Goal: Information Seeking & Learning: Check status

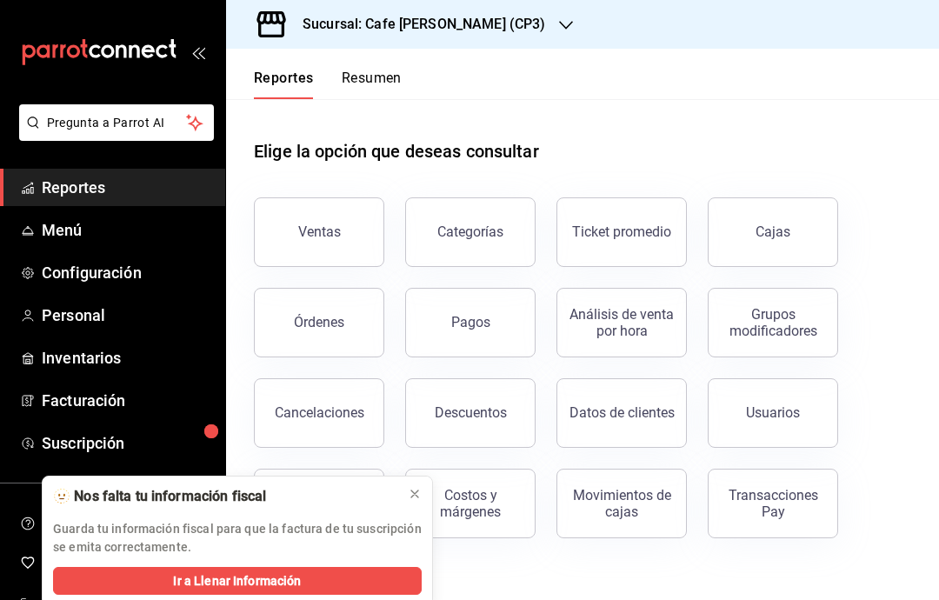
click at [490, 30] on div "Sucursal: Cafe [PERSON_NAME] (CP3)" at bounding box center [410, 24] width 340 height 49
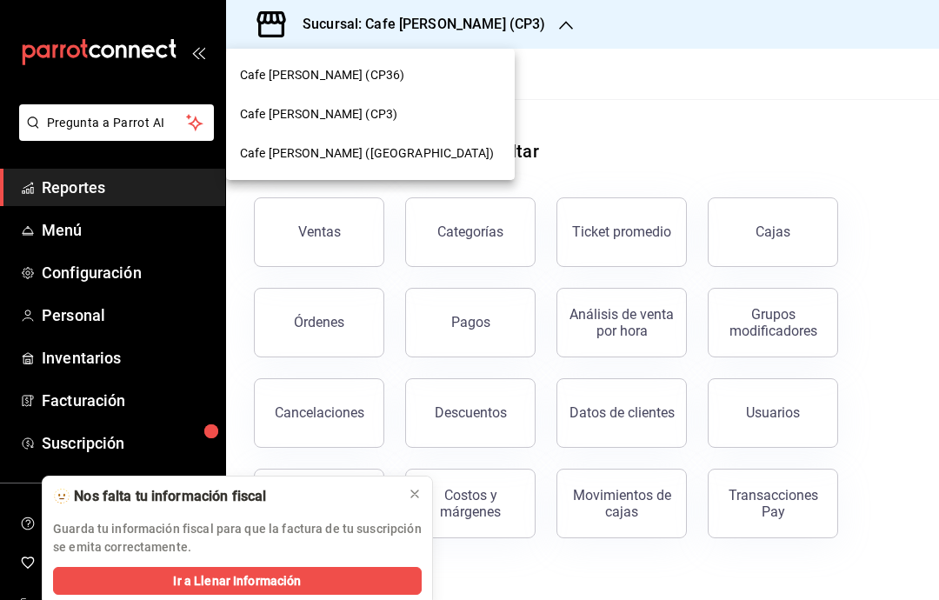
click at [382, 116] on div "Cafe [PERSON_NAME] (CP3)" at bounding box center [370, 114] width 261 height 18
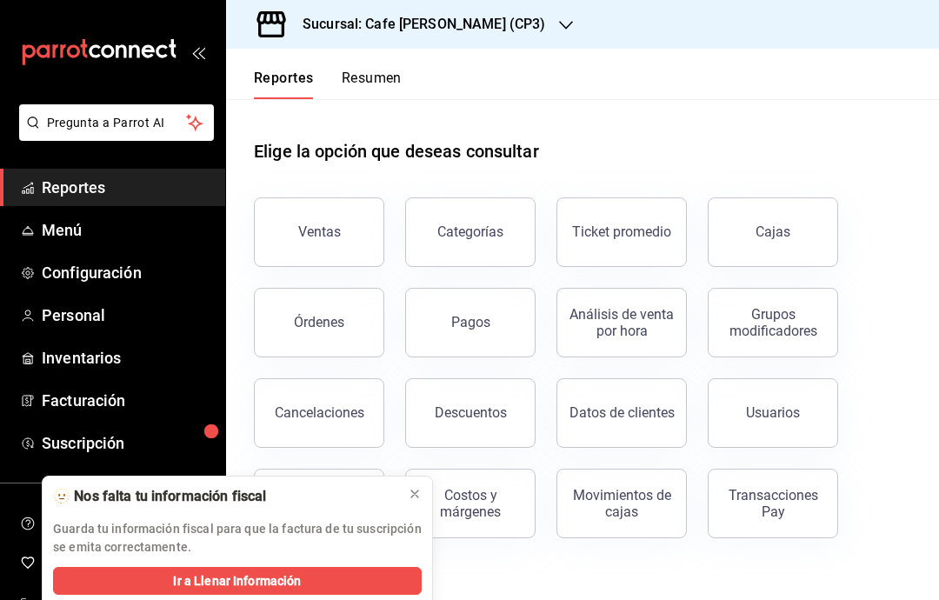
click at [417, 498] on icon at bounding box center [415, 494] width 14 height 14
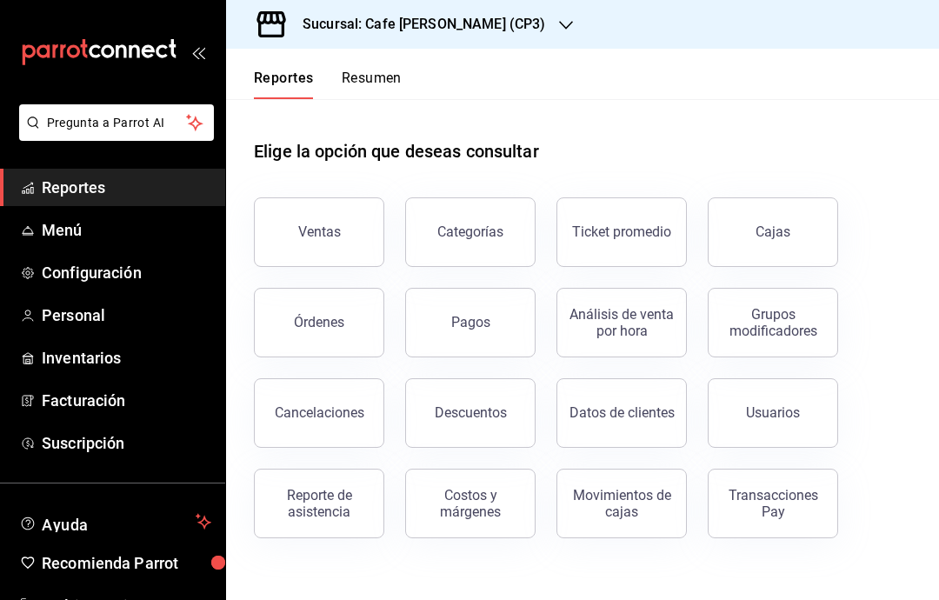
click at [353, 233] on button "Ventas" at bounding box center [319, 232] width 130 height 70
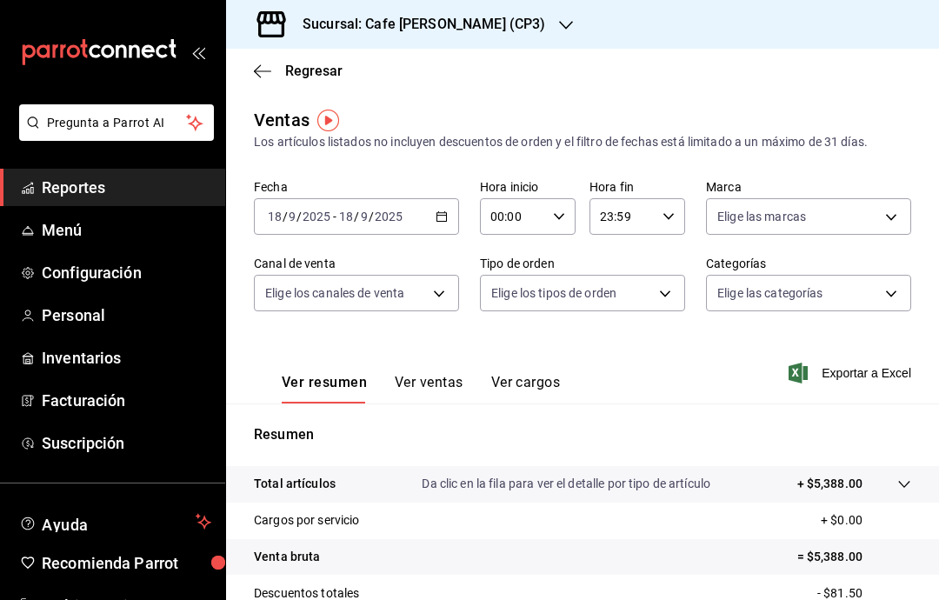
click at [456, 383] on button "Ver ventas" at bounding box center [429, 389] width 69 height 30
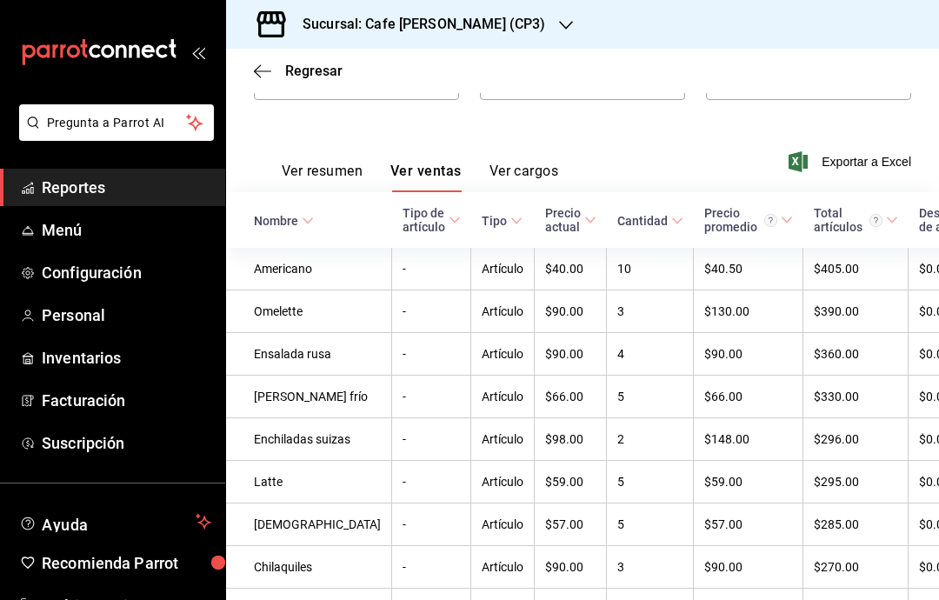
scroll to position [209, 0]
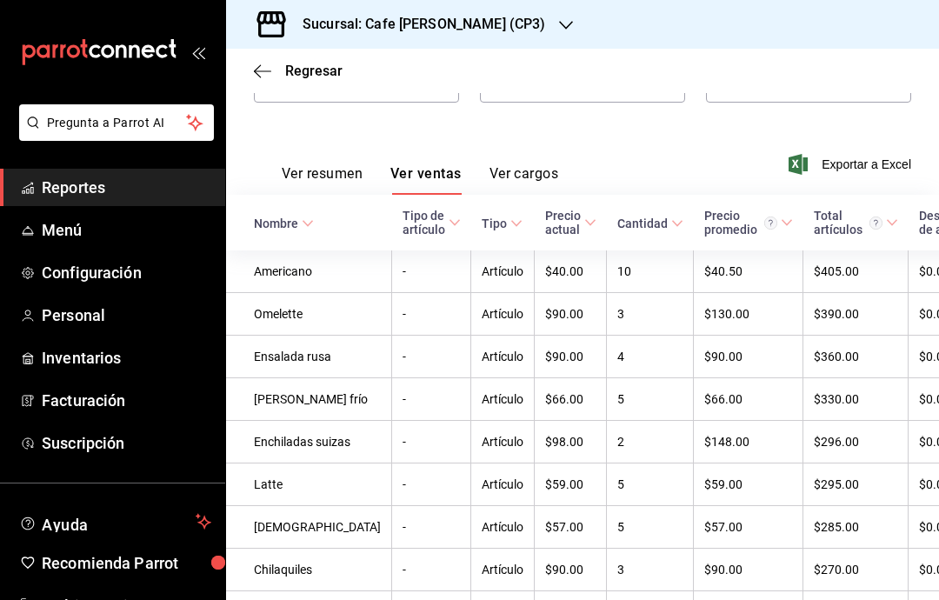
click at [511, 14] on div "Sucursal: Cafe [PERSON_NAME] (CP3)" at bounding box center [410, 24] width 340 height 49
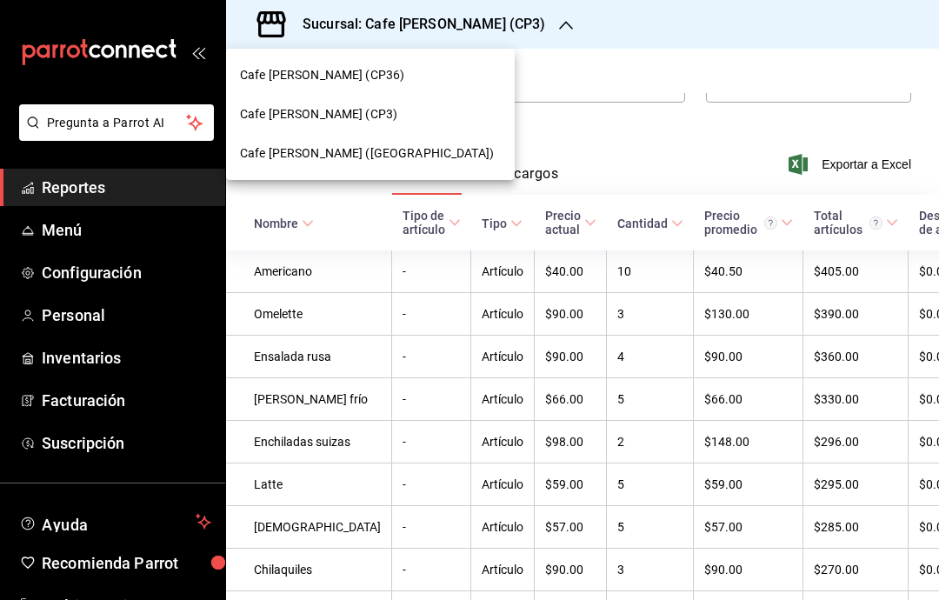
click at [416, 147] on div "Cafe [PERSON_NAME] ([GEOGRAPHIC_DATA])" at bounding box center [370, 153] width 261 height 18
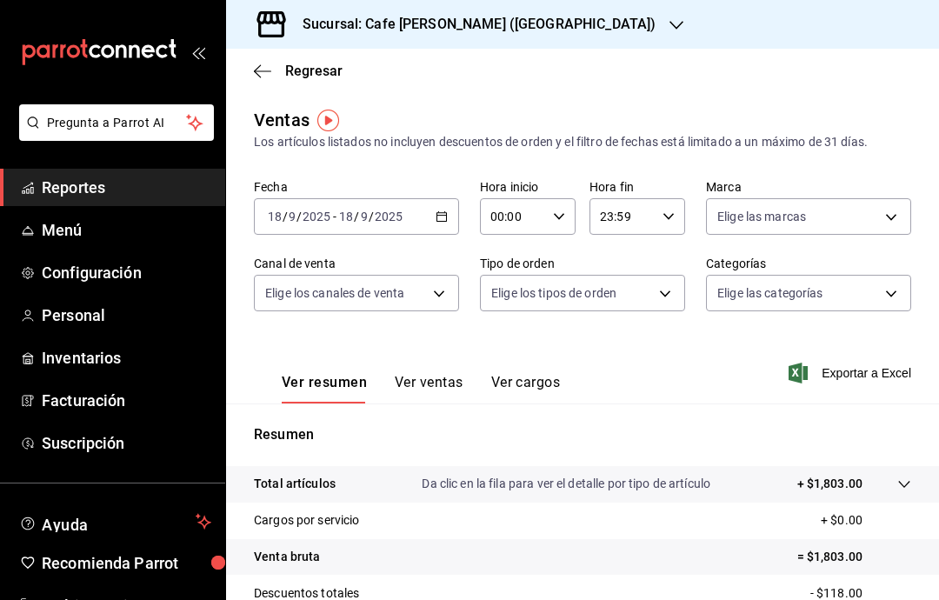
click at [444, 384] on button "Ver ventas" at bounding box center [429, 389] width 69 height 30
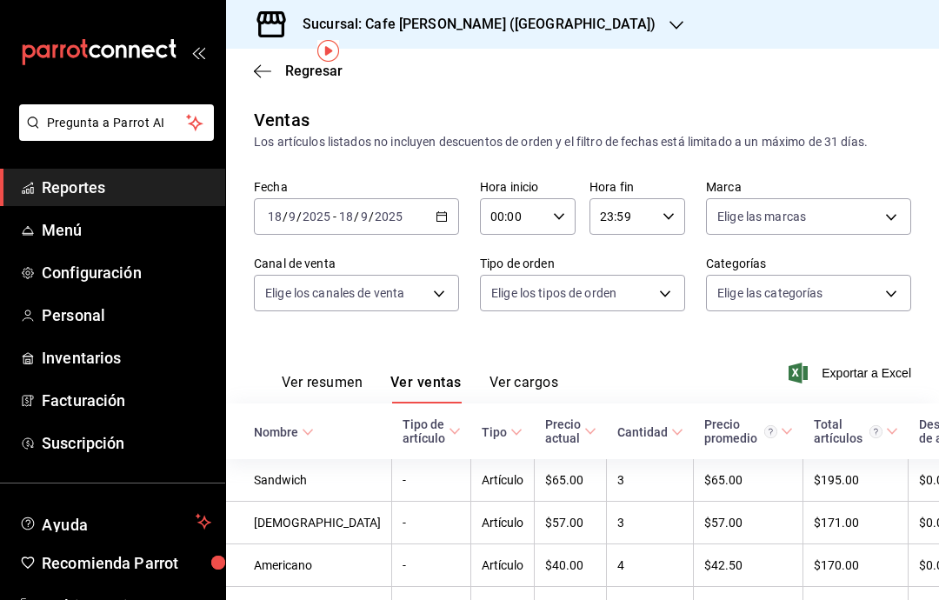
click at [551, 374] on button "Ver cargos" at bounding box center [525, 389] width 70 height 30
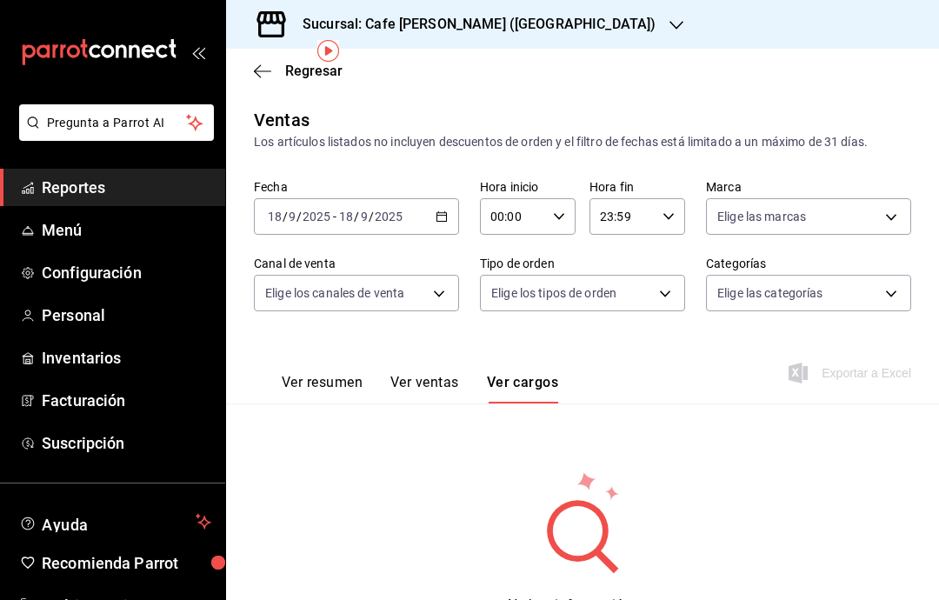
click at [309, 374] on button "Ver resumen" at bounding box center [322, 389] width 81 height 30
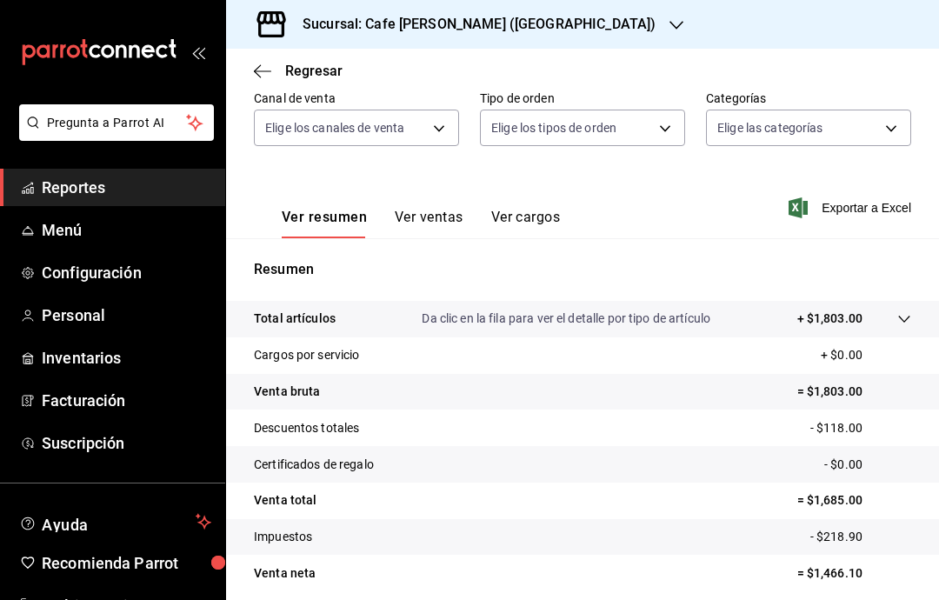
scroll to position [164, 0]
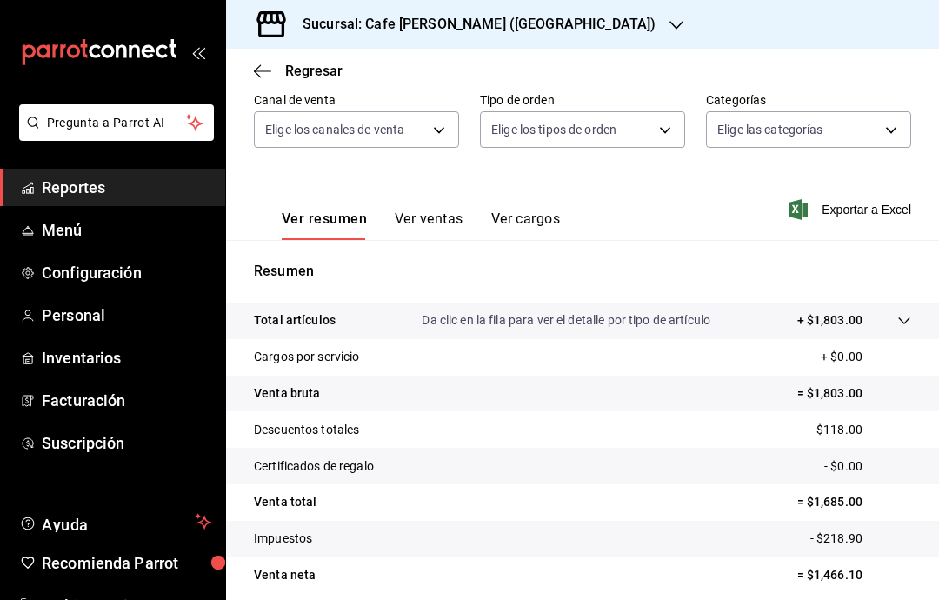
click at [459, 211] on button "Ver ventas" at bounding box center [429, 226] width 69 height 30
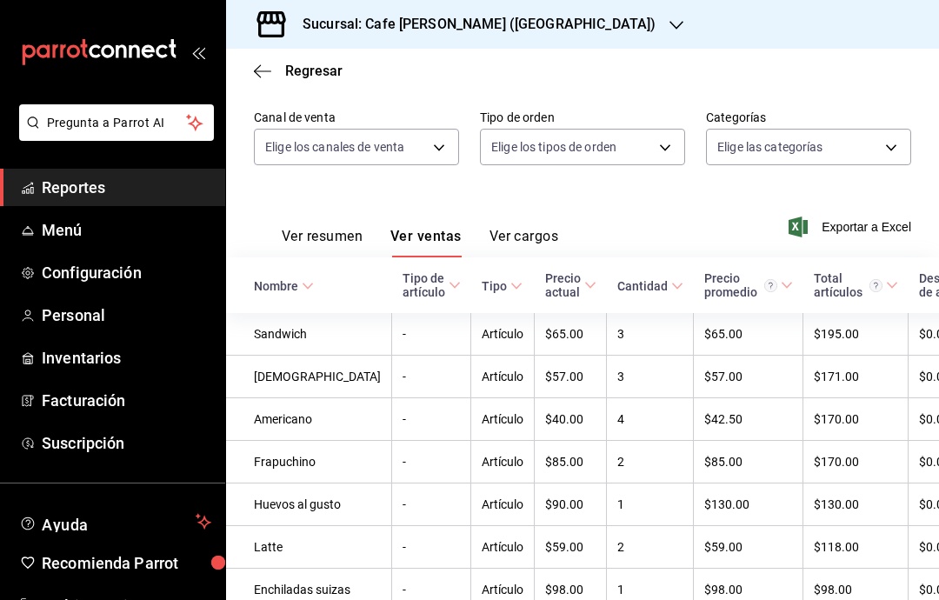
scroll to position [151, 0]
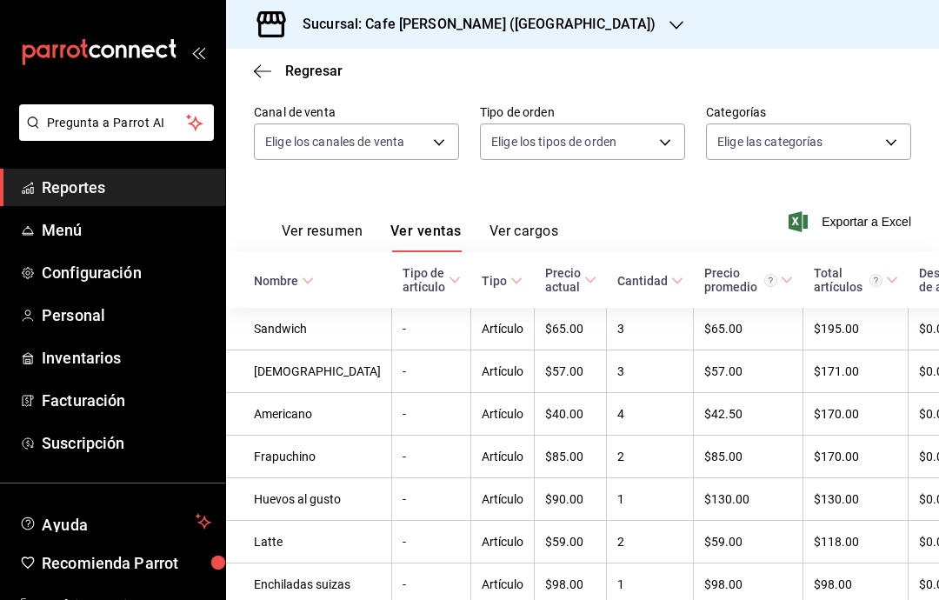
click at [100, 199] on link "Reportes" at bounding box center [112, 187] width 225 height 37
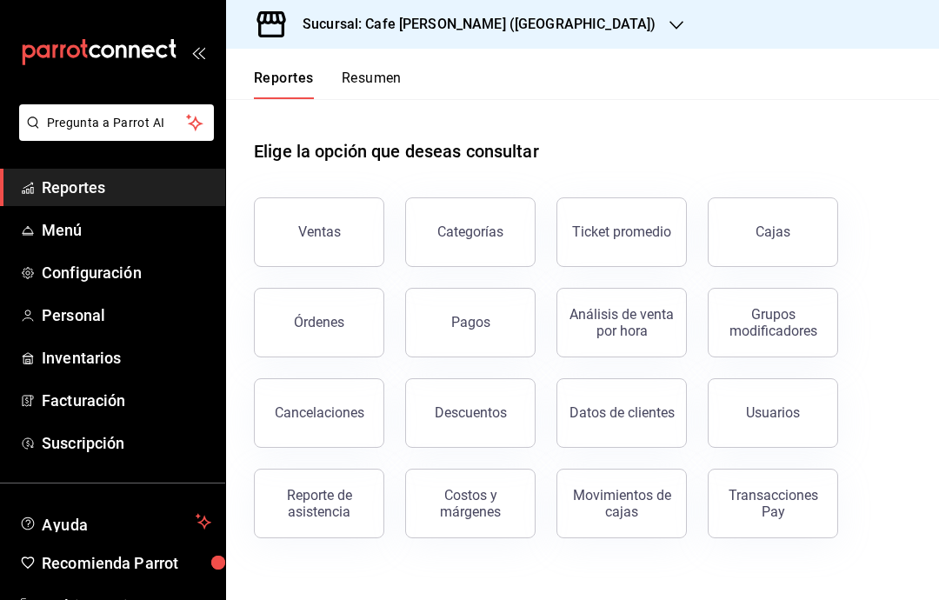
click at [779, 222] on div "Cajas" at bounding box center [774, 232] width 36 height 21
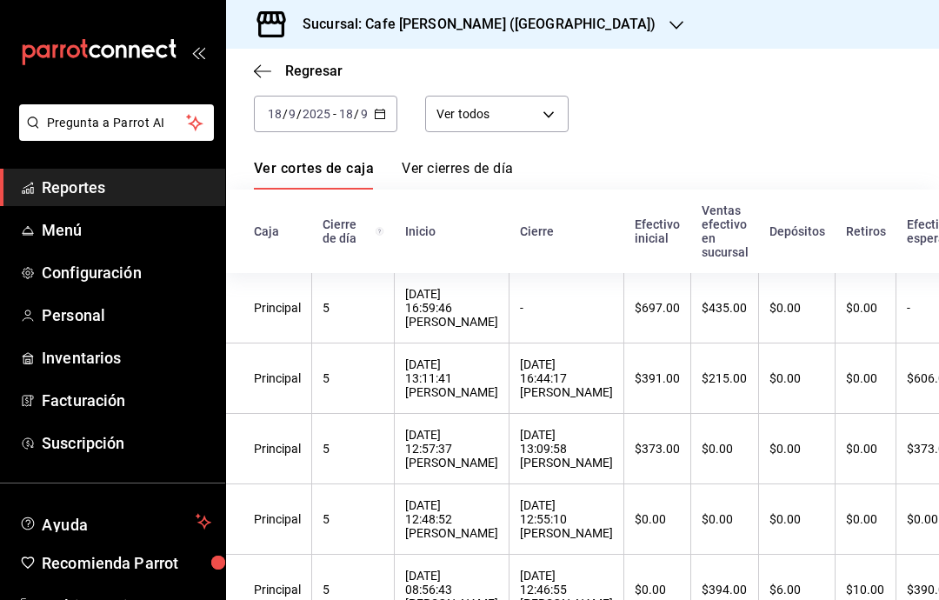
click at [366, 171] on link "Ver cortes de caja" at bounding box center [314, 175] width 120 height 30
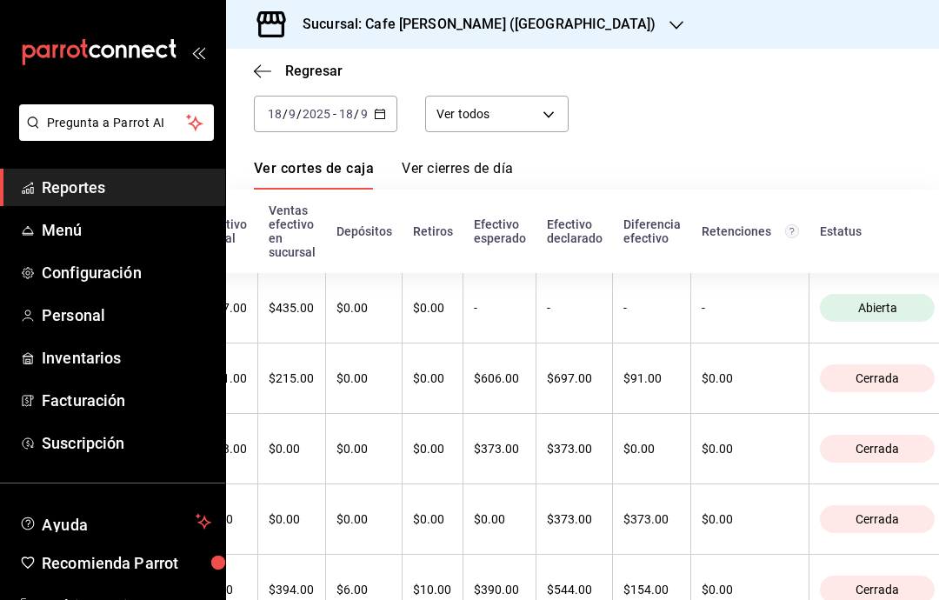
scroll to position [0, 431]
click at [939, 324] on th "Abierta" at bounding box center [889, 308] width 154 height 70
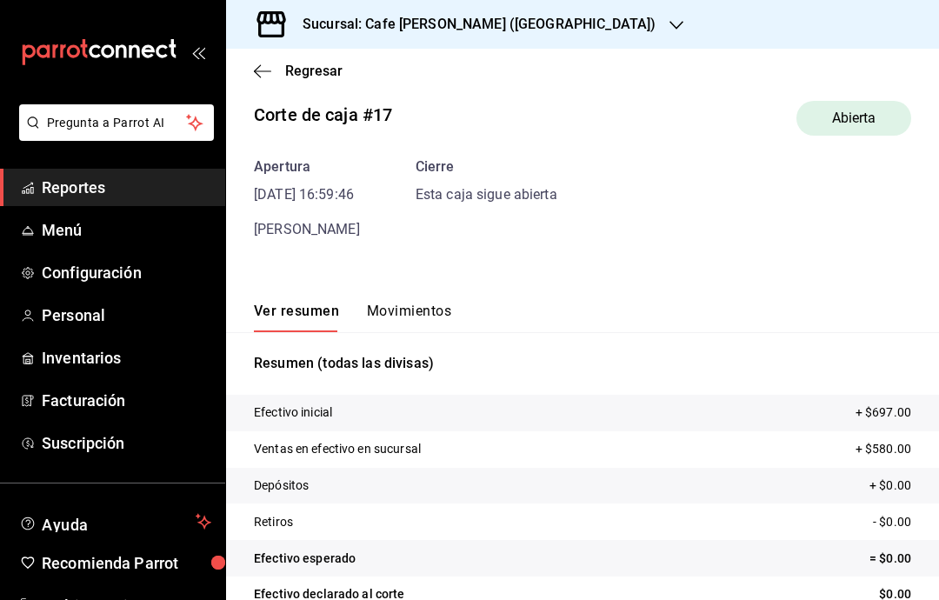
scroll to position [20, 0]
click at [269, 77] on icon "button" at bounding box center [262, 72] width 17 height 16
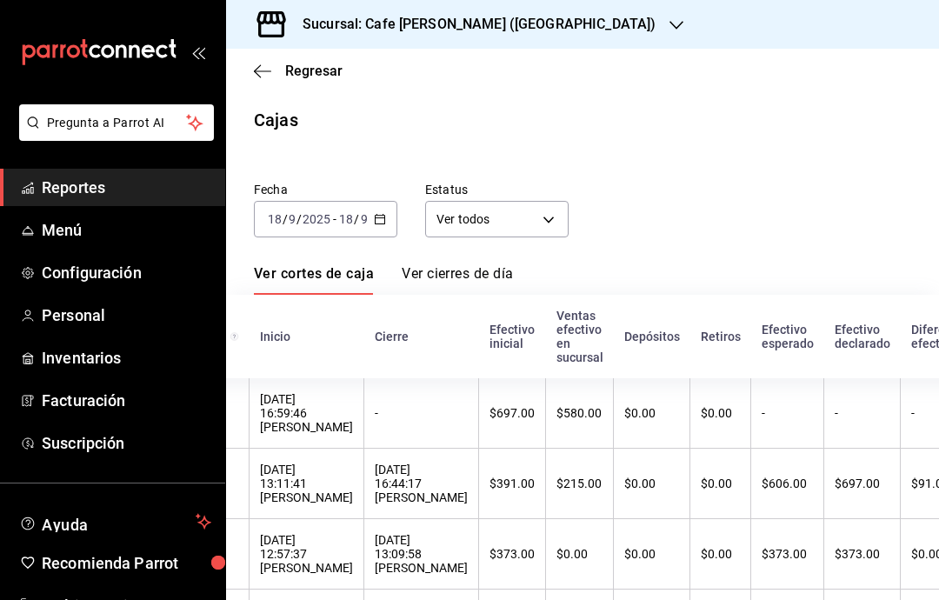
click at [257, 47] on div "Sucursal: Cafe [PERSON_NAME] ([GEOGRAPHIC_DATA])" at bounding box center [465, 24] width 451 height 49
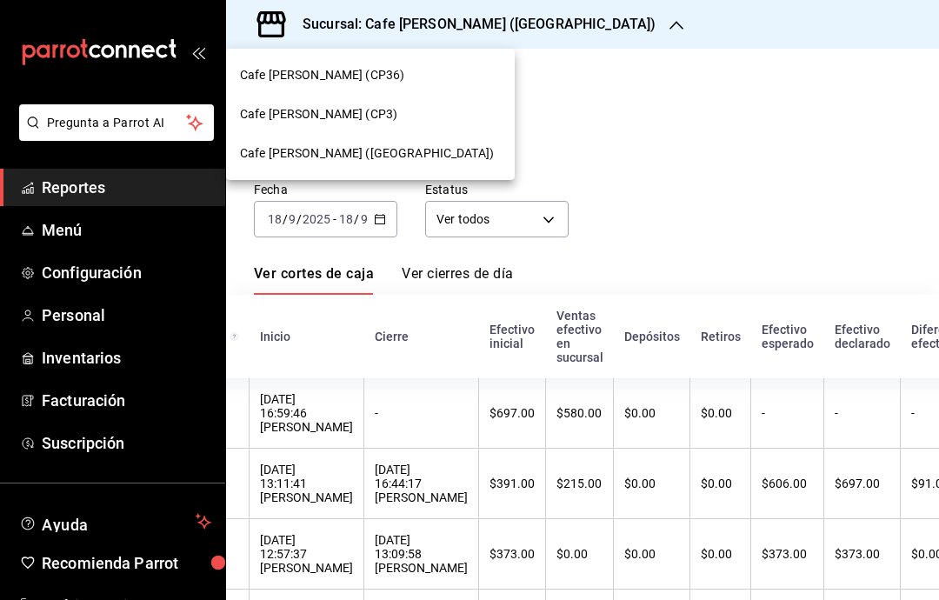
click at [636, 147] on div at bounding box center [469, 300] width 939 height 600
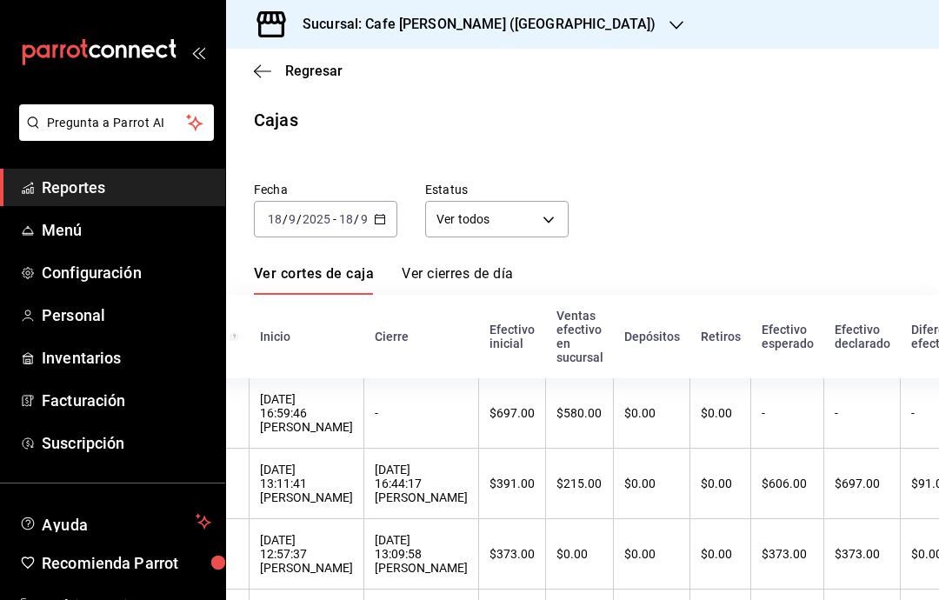
click at [311, 67] on span "Regresar" at bounding box center [313, 71] width 57 height 17
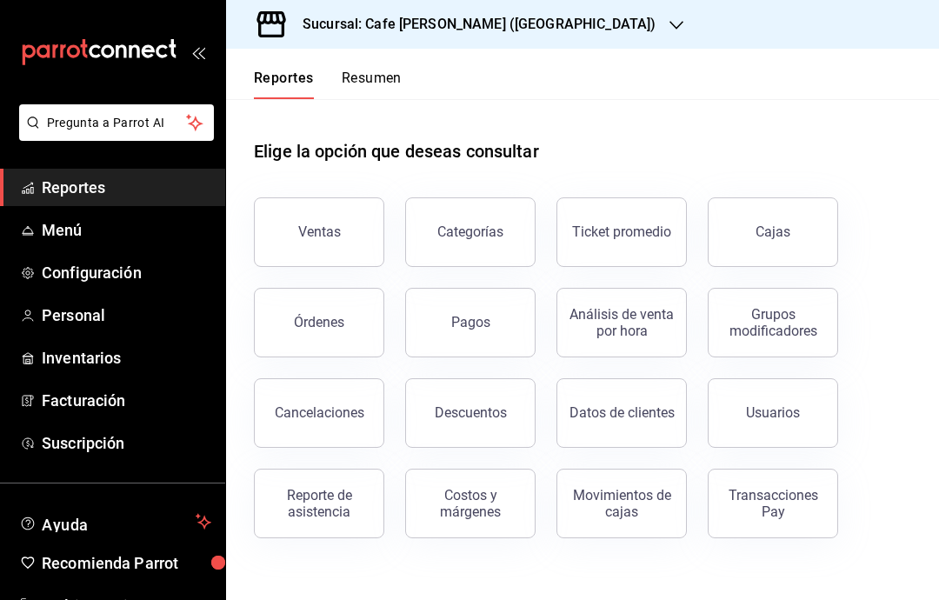
click at [320, 242] on button "Ventas" at bounding box center [319, 232] width 130 height 70
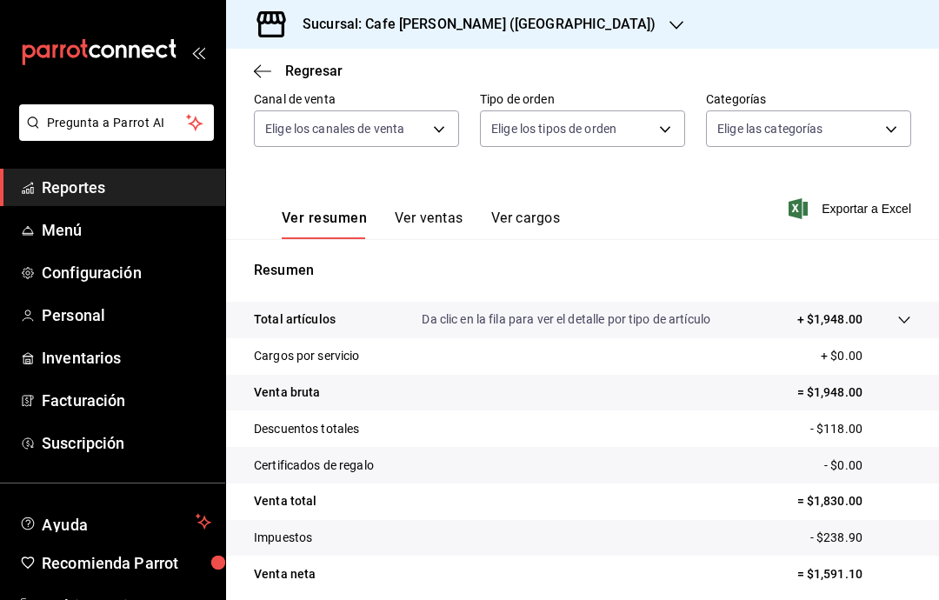
scroll to position [164, 0]
click at [436, 219] on button "Ver ventas" at bounding box center [429, 226] width 69 height 30
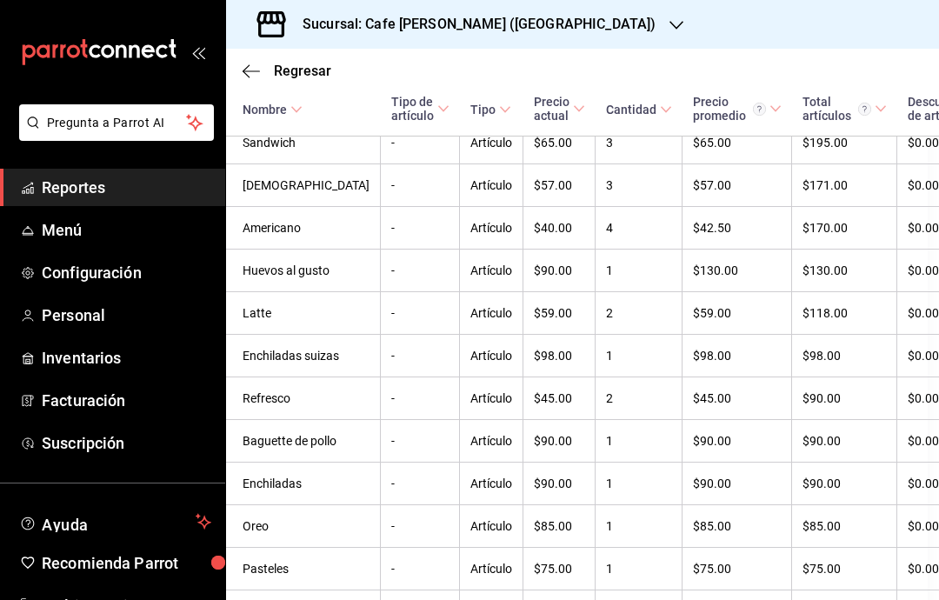
scroll to position [420, 12]
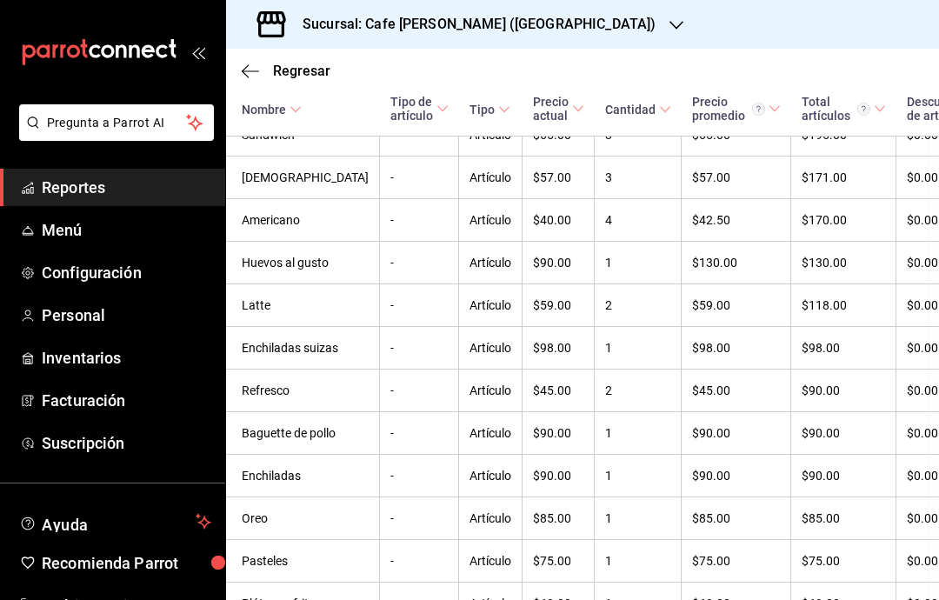
click at [303, 77] on span "Regresar" at bounding box center [301, 71] width 57 height 17
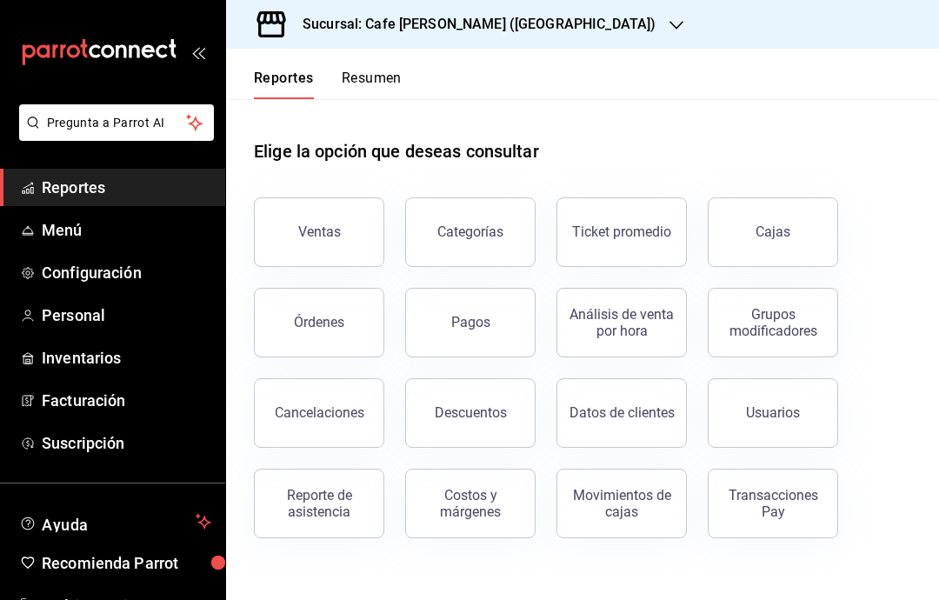
click at [342, 324] on div "Órdenes" at bounding box center [319, 322] width 50 height 17
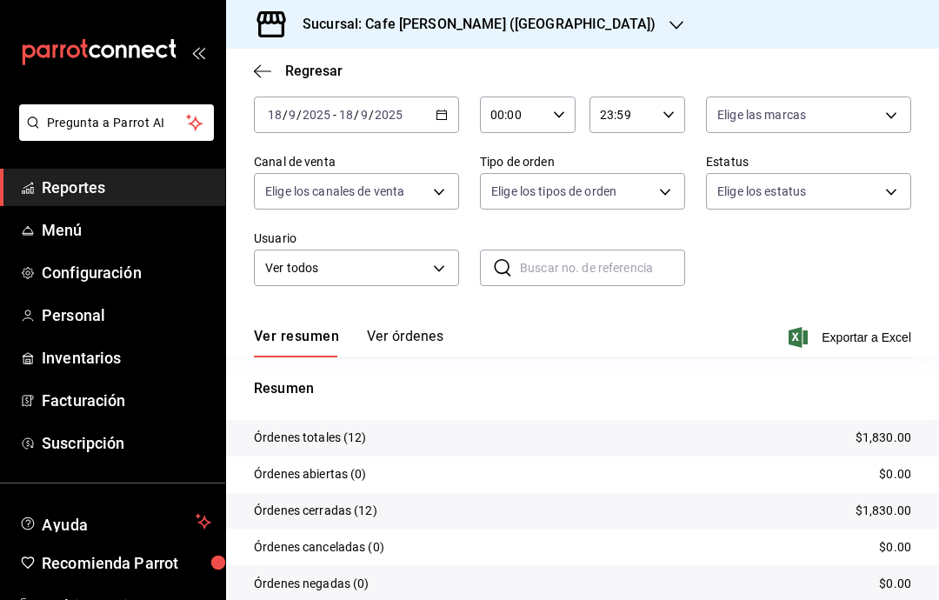
scroll to position [90, 0]
click at [406, 348] on button "Ver órdenes" at bounding box center [405, 344] width 77 height 30
